Goal: Transaction & Acquisition: Purchase product/service

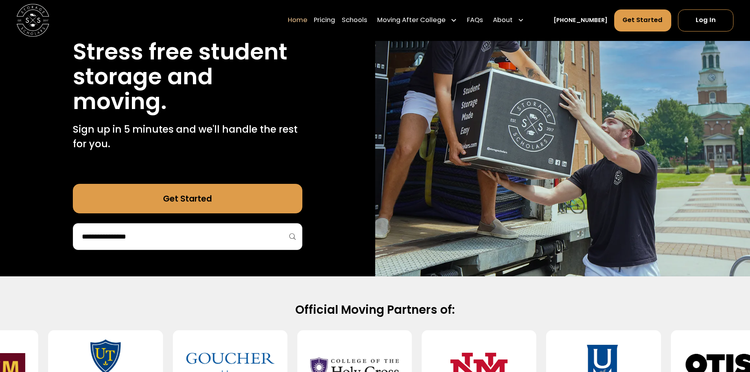
scroll to position [118, 0]
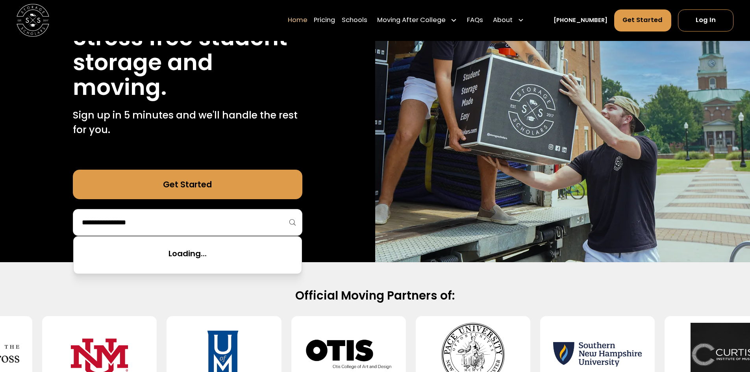
click at [159, 229] on input "search" at bounding box center [187, 222] width 213 height 13
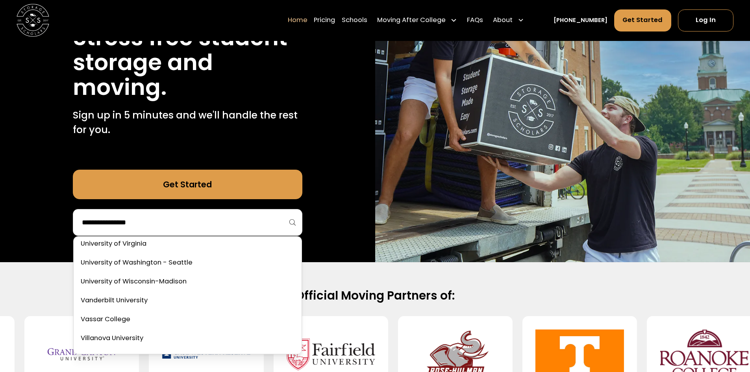
scroll to position [4567, 0]
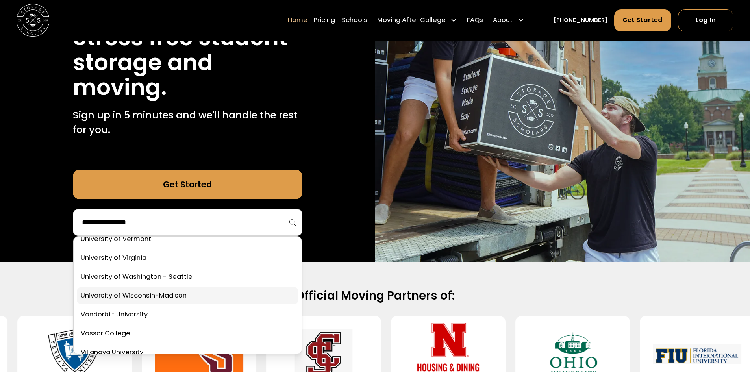
click at [158, 294] on link at bounding box center [188, 295] width 222 height 17
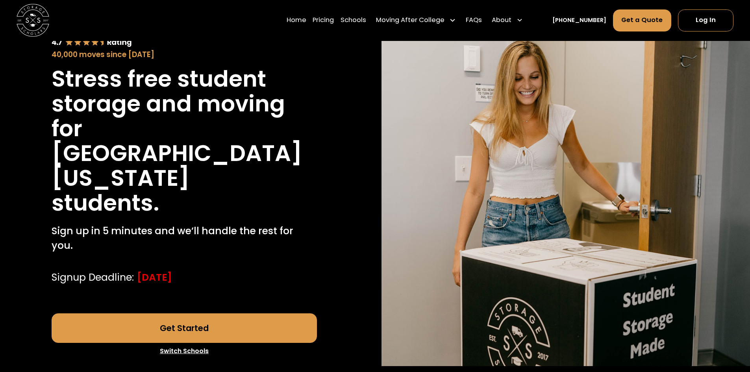
scroll to position [197, 0]
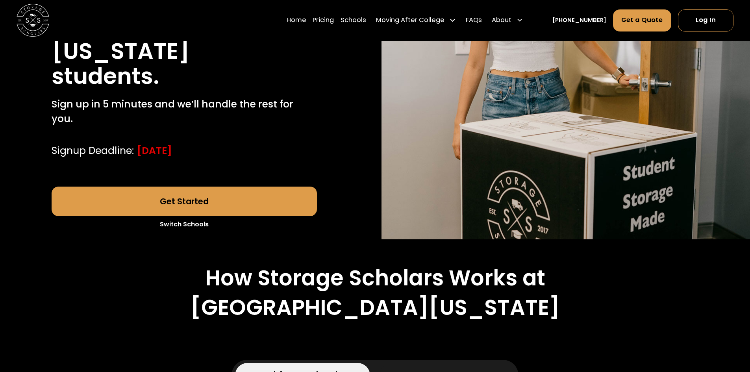
click at [195, 187] on link "Get Started" at bounding box center [184, 202] width 265 height 30
